Goal: Transaction & Acquisition: Purchase product/service

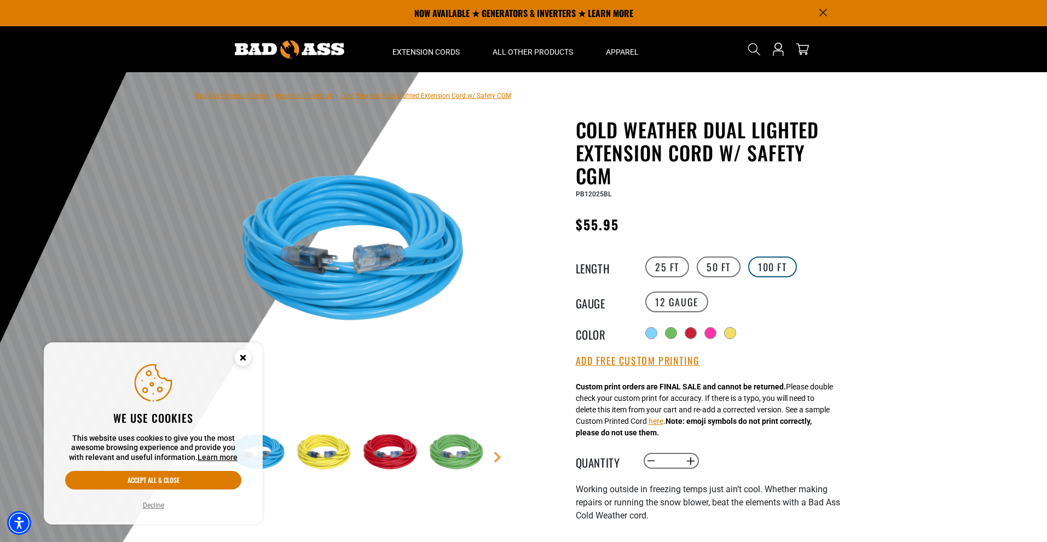
click at [761, 265] on label "100 FT" at bounding box center [772, 267] width 49 height 21
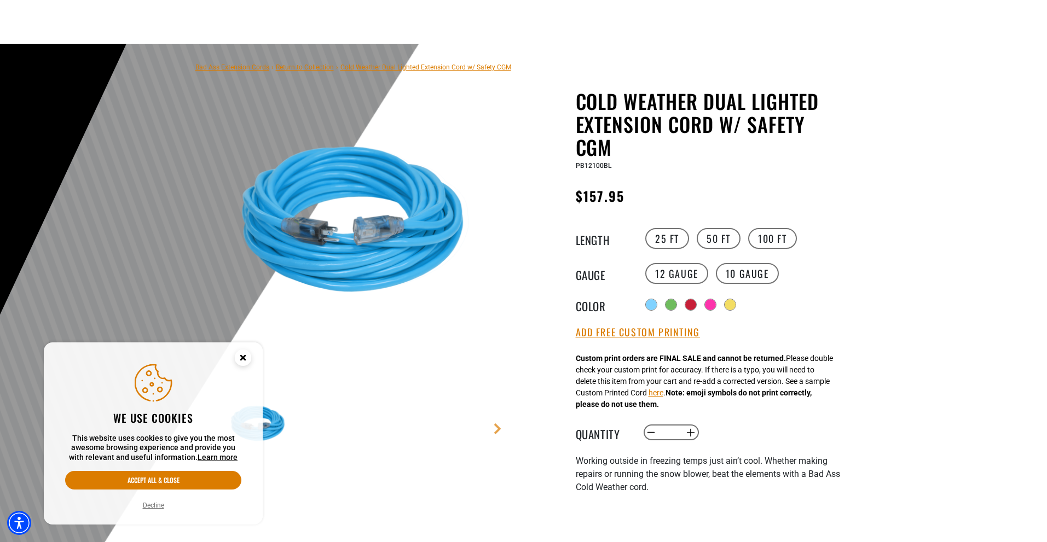
scroll to position [109, 0]
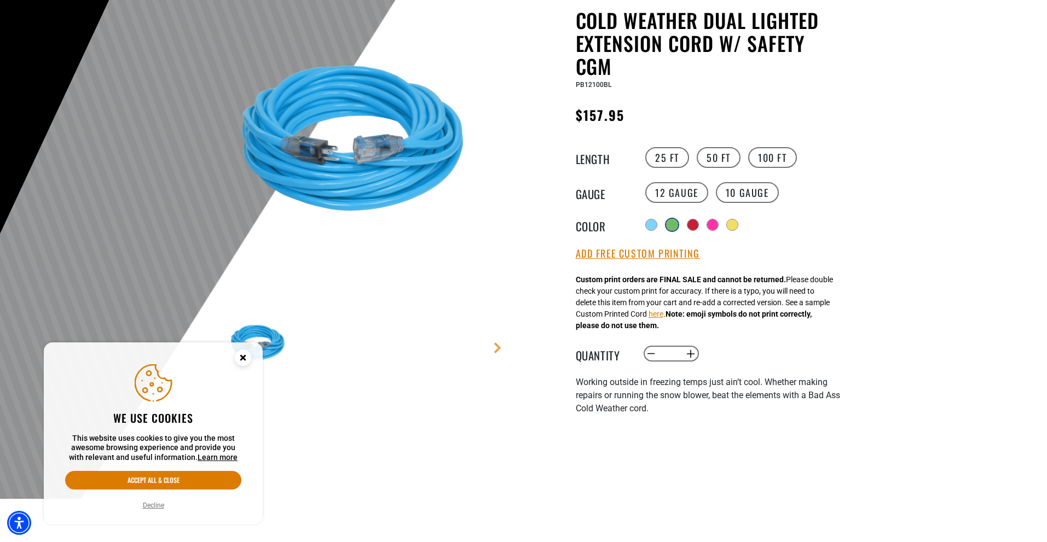
click at [672, 227] on div at bounding box center [672, 224] width 11 height 11
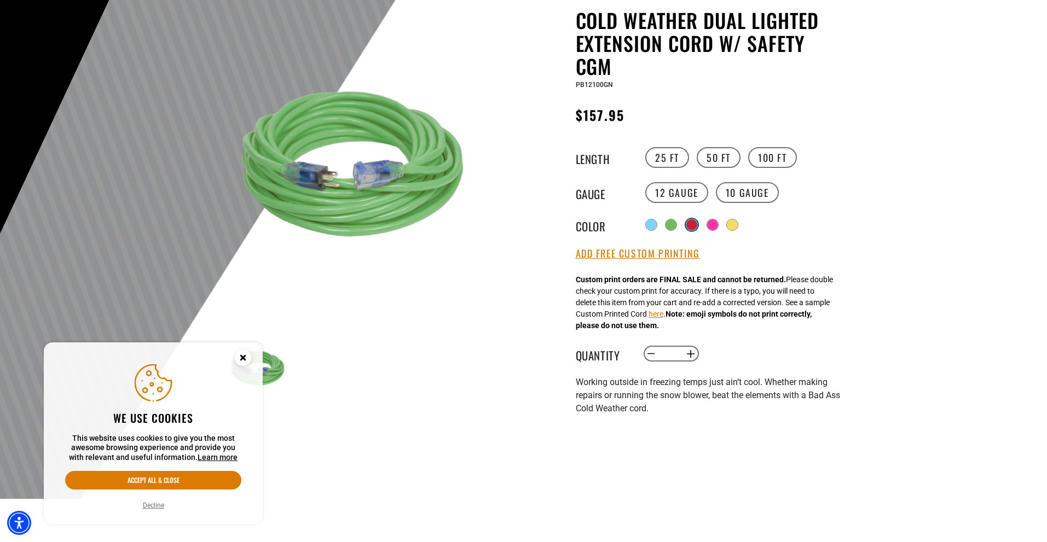
click at [693, 221] on div at bounding box center [691, 224] width 11 height 11
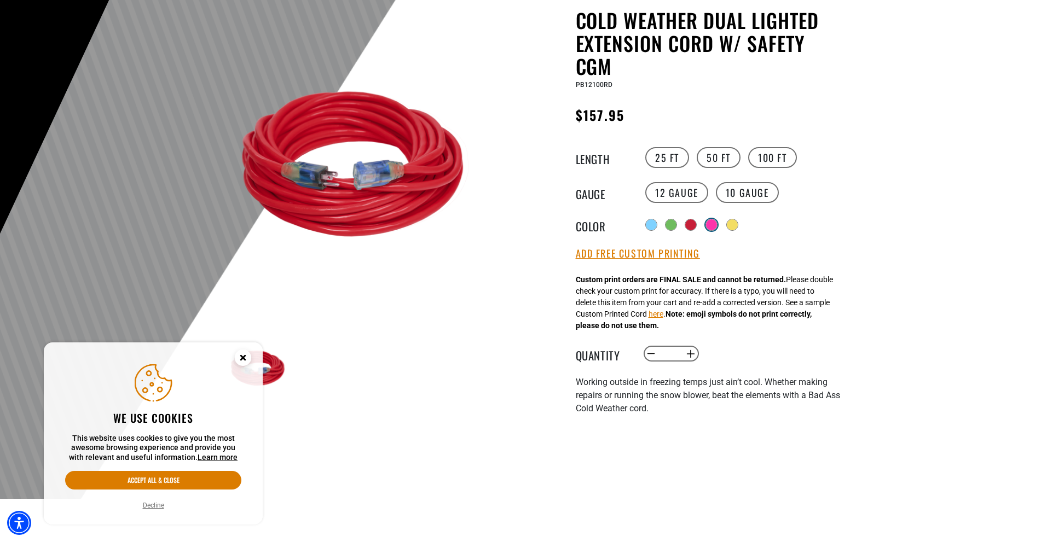
click at [713, 227] on div at bounding box center [711, 224] width 11 height 11
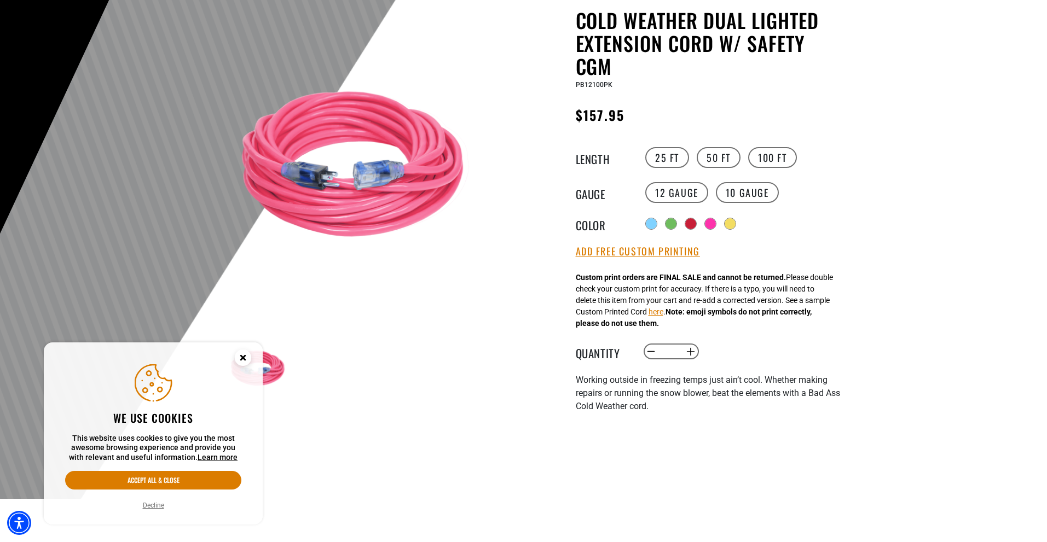
click at [743, 223] on div "Radio button Radio button Radio button Radio button Radio button" at bounding box center [743, 224] width 201 height 18
click at [737, 223] on div at bounding box center [731, 224] width 11 height 11
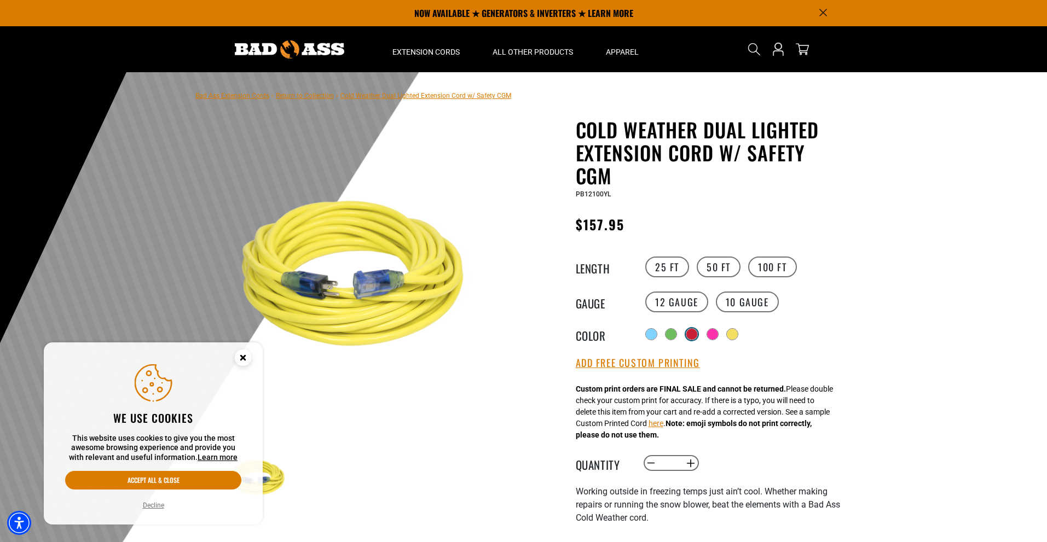
click at [695, 329] on div at bounding box center [691, 334] width 11 height 11
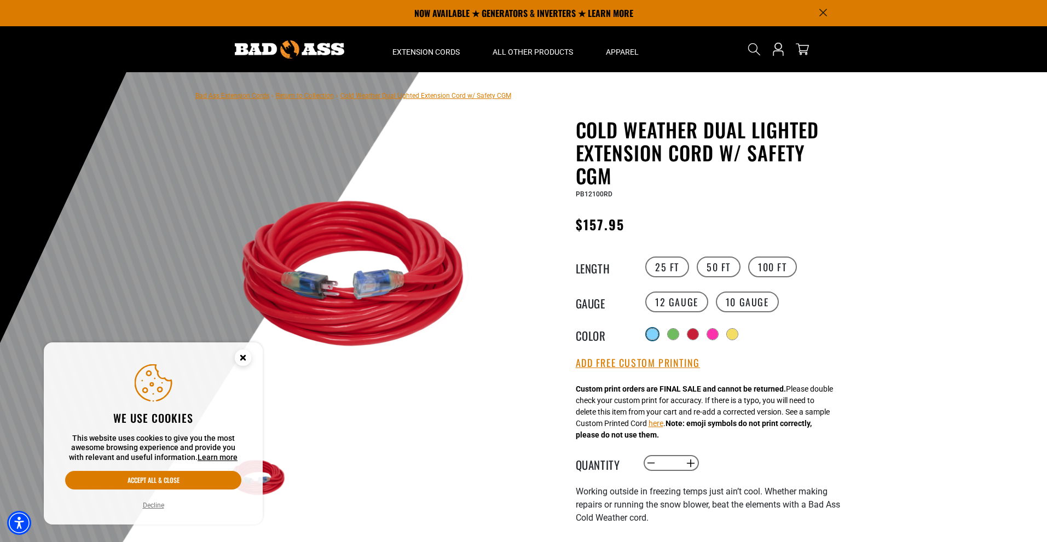
click at [647, 340] on div at bounding box center [652, 334] width 12 height 12
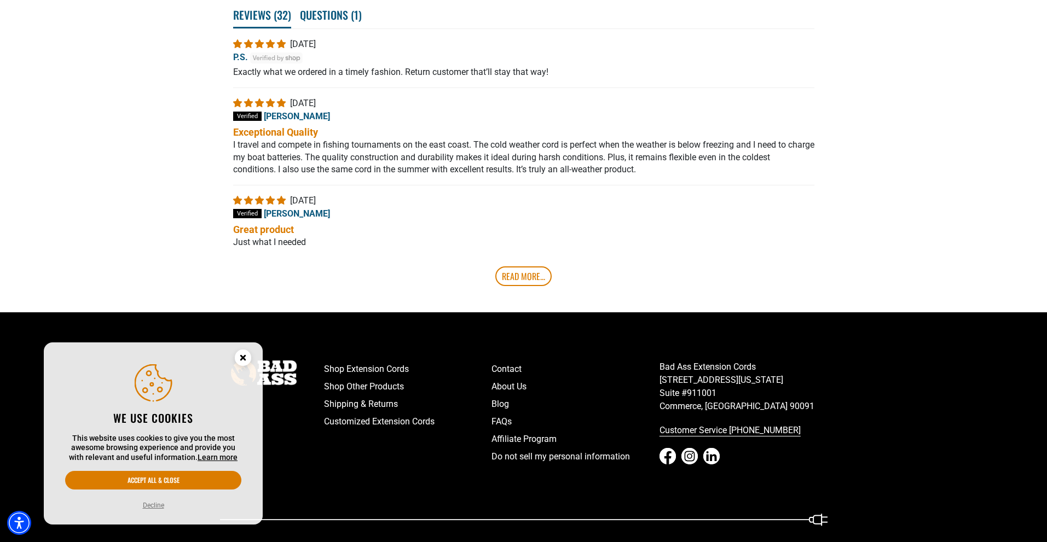
scroll to position [2223, 0]
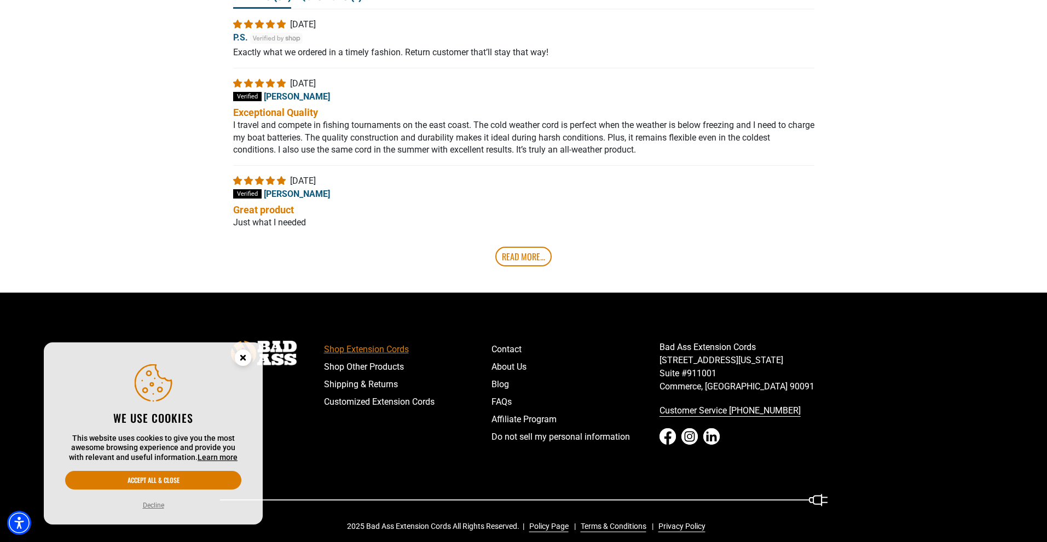
click at [388, 341] on link "Shop Extension Cords" at bounding box center [408, 350] width 168 height 18
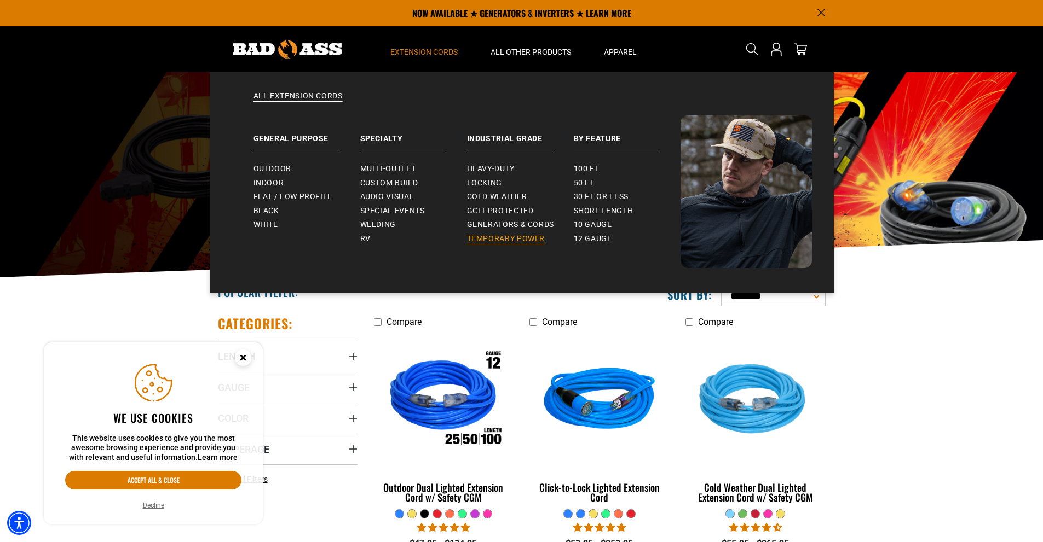
click at [479, 236] on span "Temporary Power" at bounding box center [506, 239] width 78 height 10
click at [477, 226] on span "Generators & Cords" at bounding box center [511, 225] width 88 height 10
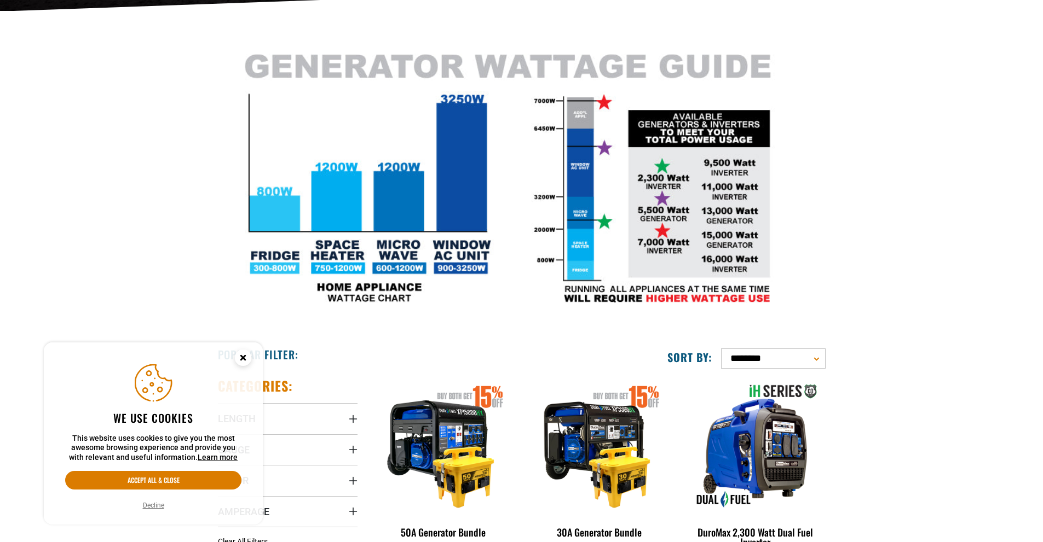
scroll to position [274, 0]
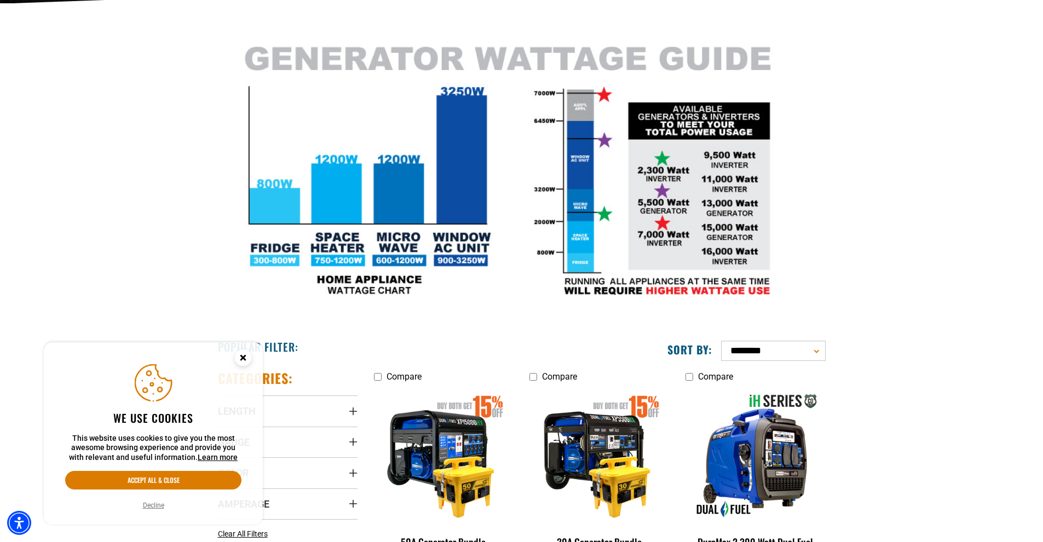
click at [242, 357] on icon "Close this option" at bounding box center [243, 358] width 4 height 4
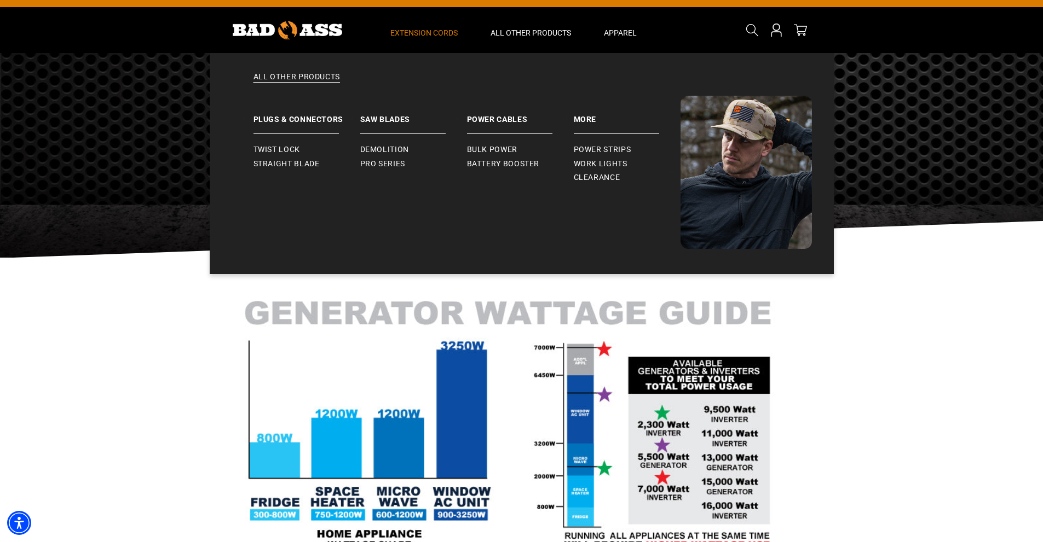
scroll to position [0, 0]
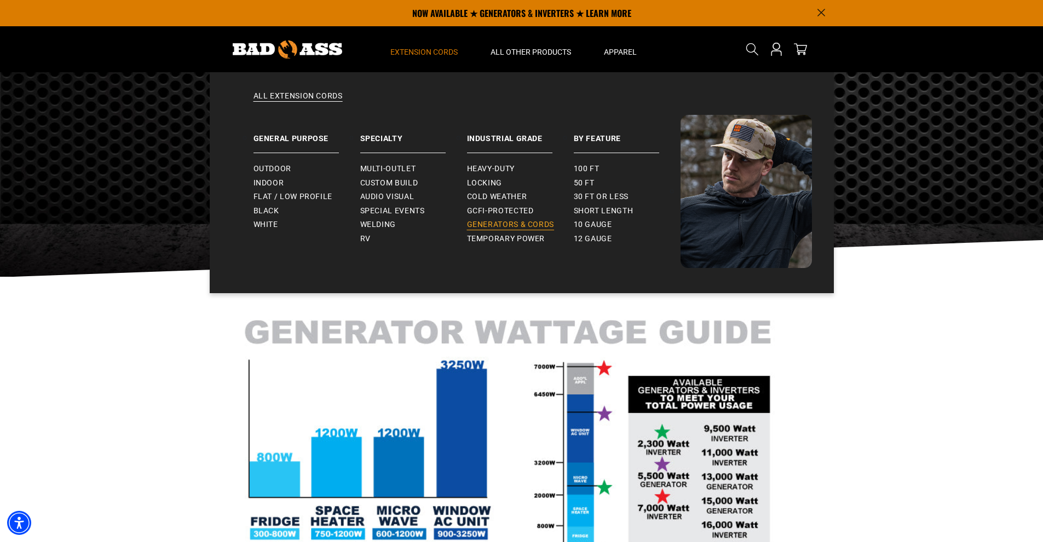
click at [489, 223] on span "Generators & Cords" at bounding box center [511, 225] width 88 height 10
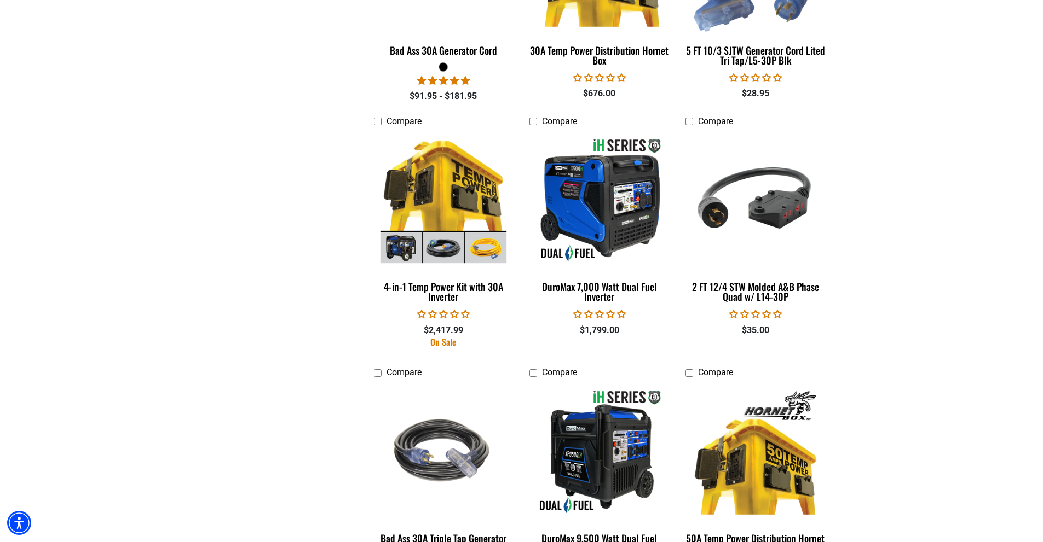
scroll to position [1368, 0]
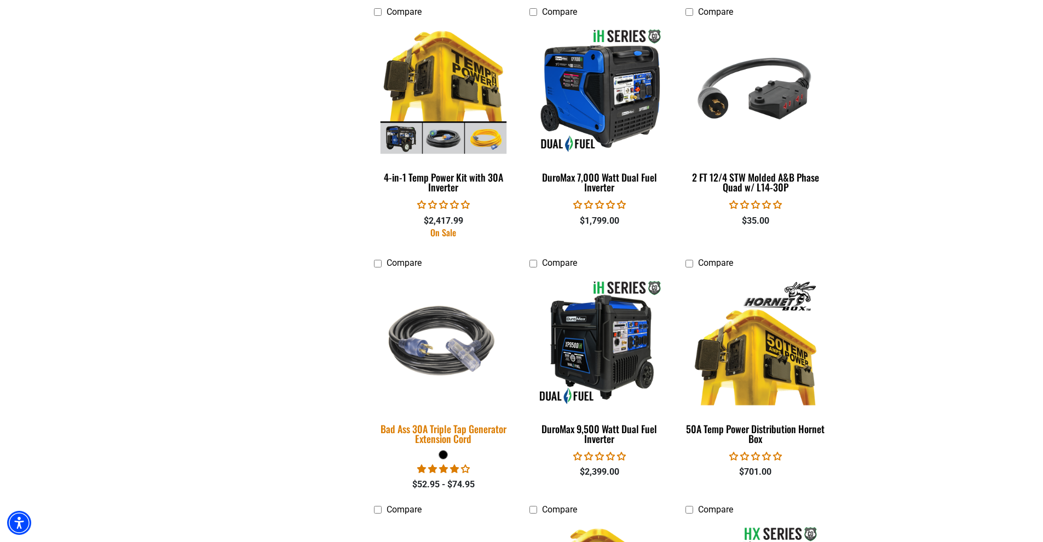
click at [432, 362] on img at bounding box center [443, 343] width 153 height 140
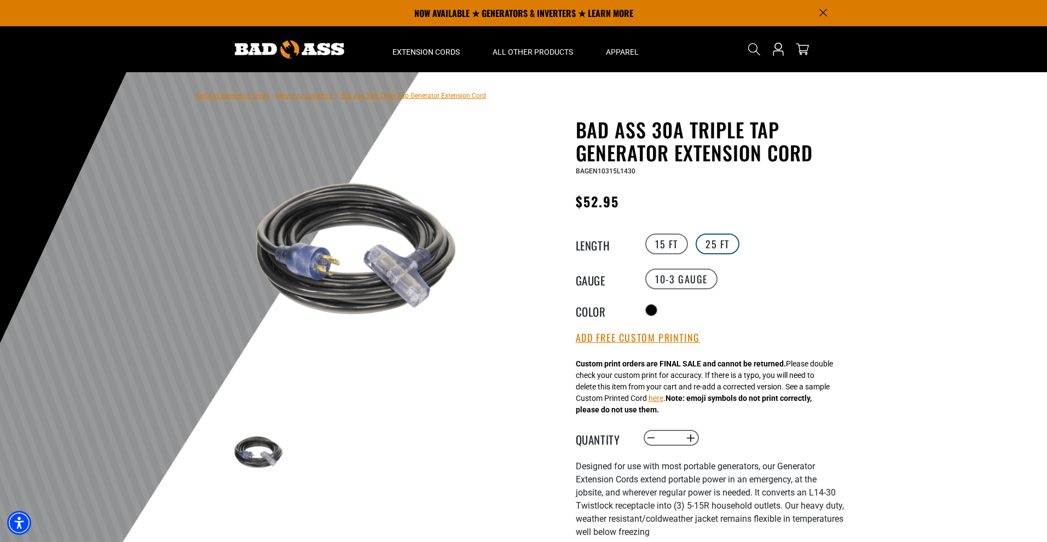
click at [711, 248] on label "25 FT" at bounding box center [718, 244] width 44 height 21
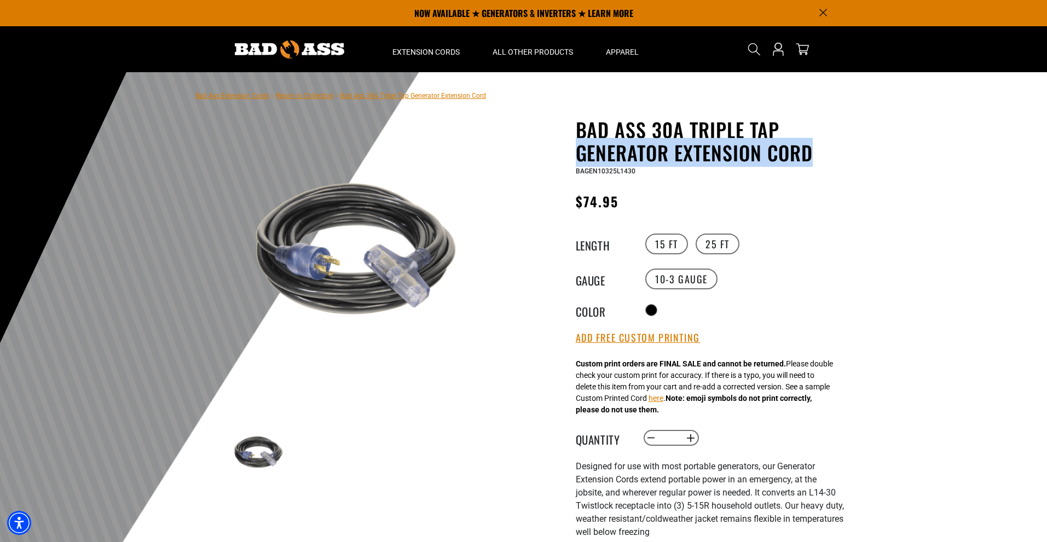
drag, startPoint x: 820, startPoint y: 157, endPoint x: 571, endPoint y: 156, distance: 249.0
click at [571, 156] on div "Bad Ass 30A Triple Tap Generator Extension Cord Bad Ass 30A Triple Tap Generato…" at bounding box center [688, 435] width 312 height 635
copy h1 "Generator Extension Cord"
